Goal: Information Seeking & Learning: Stay updated

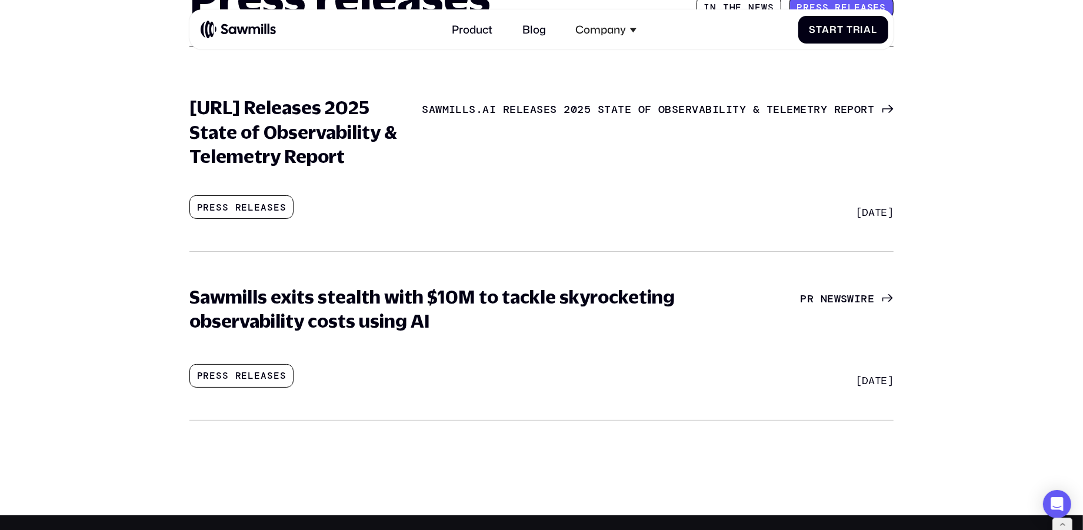
scroll to position [195, 0]
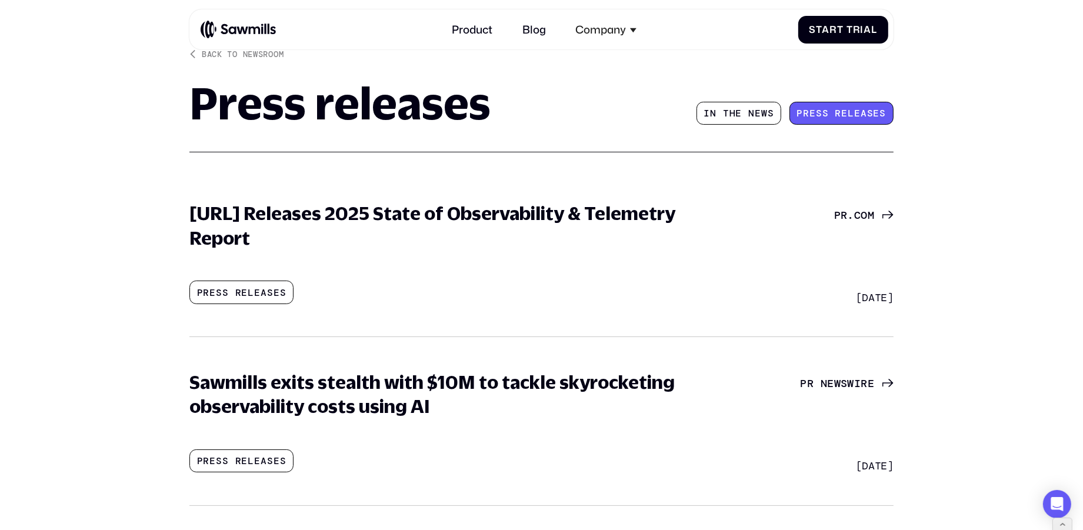
scroll to position [76, 0]
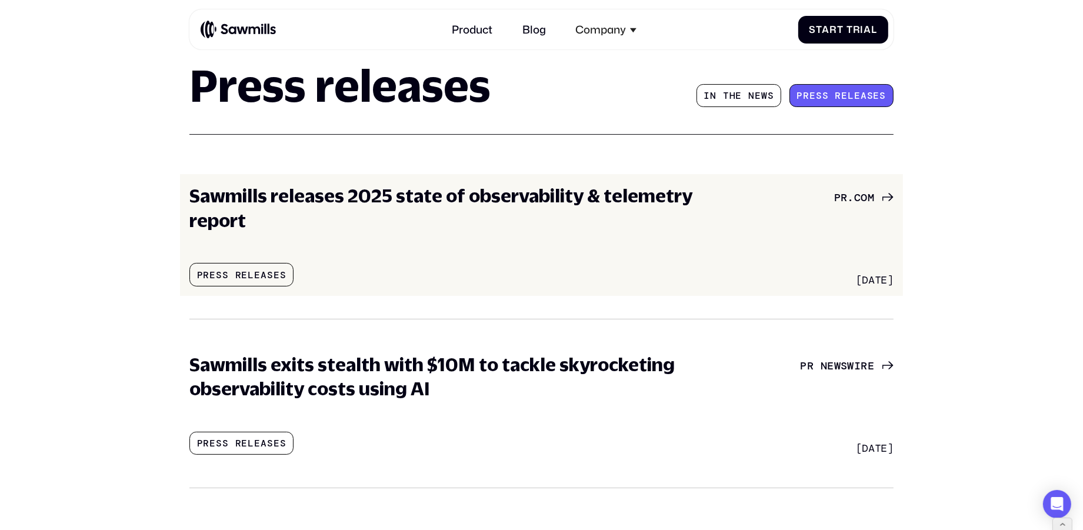
scroll to position [109, 0]
